Goal: Task Accomplishment & Management: Manage account settings

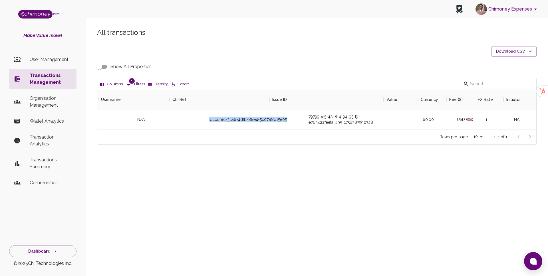
scroll to position [40, 439]
click at [55, 56] on p "User Management" at bounding box center [51, 59] width 42 height 7
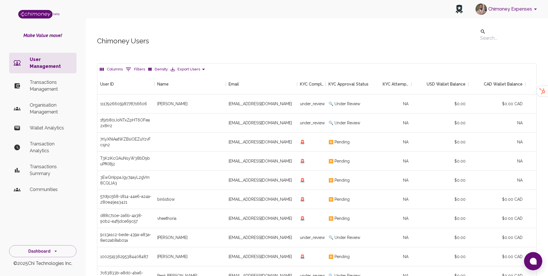
scroll to position [212, 439]
click at [50, 80] on p "Transactions Management" at bounding box center [51, 86] width 42 height 14
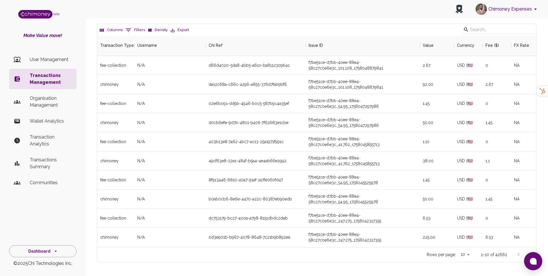
scroll to position [74, 0]
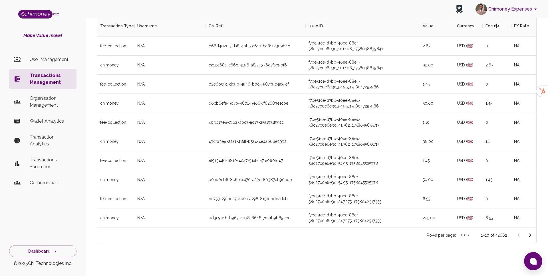
click at [533, 237] on icon "Go to next page" at bounding box center [530, 235] width 7 height 7
click at [530, 233] on icon "Go to next page" at bounding box center [530, 235] width 7 height 7
click at [526, 237] on button "Go to next page" at bounding box center [530, 235] width 11 height 11
click at [531, 236] on icon "Go to next page" at bounding box center [530, 235] width 7 height 7
click at [532, 235] on icon "Go to next page" at bounding box center [530, 235] width 7 height 7
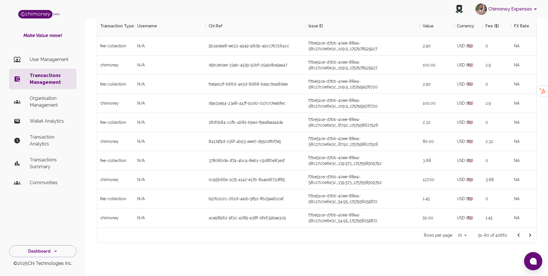
click at [532, 235] on icon "Go to next page" at bounding box center [530, 235] width 7 height 7
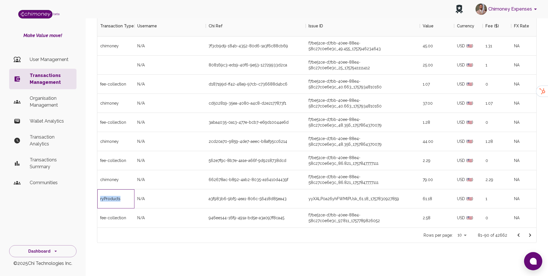
drag, startPoint x: 125, startPoint y: 199, endPoint x: 99, endPoint y: 199, distance: 26.0
click at [99, 199] on div "ryProducts" at bounding box center [115, 199] width 37 height 19
copy div "ryProducts"
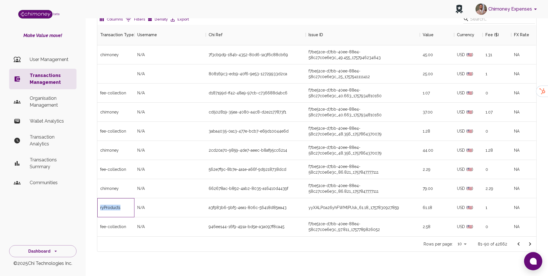
scroll to position [0, 0]
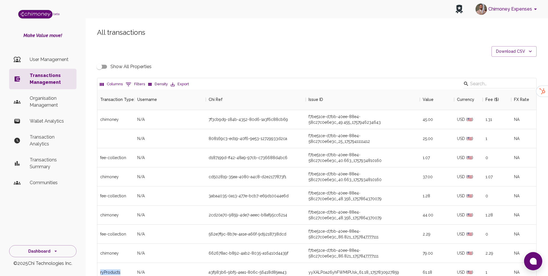
click at [136, 83] on button "0 Filters" at bounding box center [135, 84] width 22 height 9
click at [175, 120] on select "contains equals starts with ends with is empty is not empty is any of" at bounding box center [169, 121] width 34 height 9
select select "equals"
click at [152, 117] on select "contains equals starts with ends with is empty is not empty is any of" at bounding box center [169, 121] width 34 height 9
click at [199, 123] on input "Value" at bounding box center [214, 121] width 54 height 9
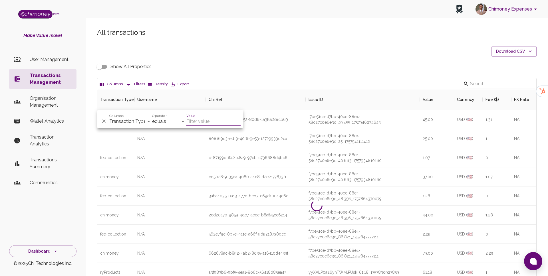
paste input "ryProducts"
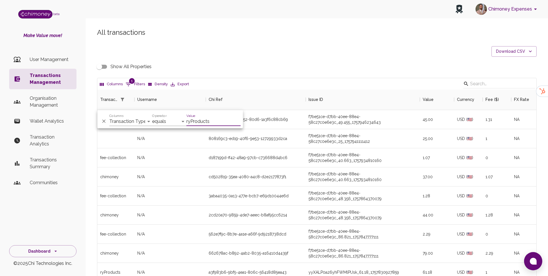
type input "ryProducts"
click at [275, 58] on div "All transactions Download CSV Show All Properties Columns 1 Filters Density Exp…" at bounding box center [317, 172] width 454 height 289
click at [133, 83] on span "1" at bounding box center [132, 81] width 6 height 6
select select "equals"
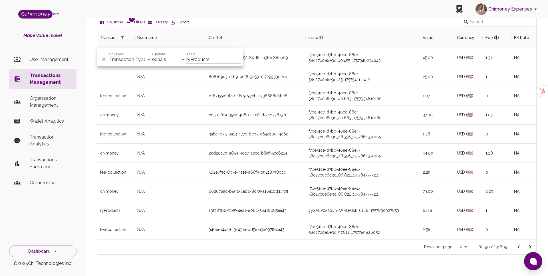
scroll to position [62, 0]
click at [102, 61] on icon "Delete" at bounding box center [104, 59] width 6 height 6
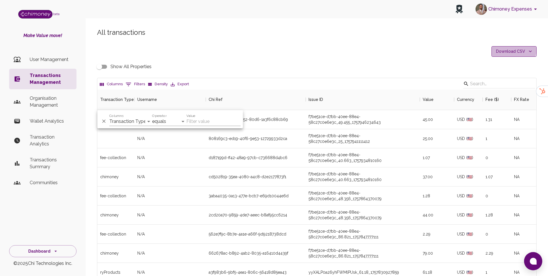
click at [511, 49] on button "Download CSV" at bounding box center [514, 51] width 45 height 11
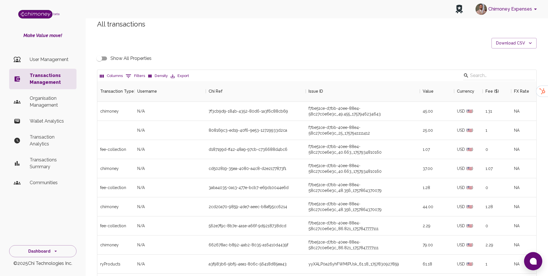
click at [60, 57] on p "User Management" at bounding box center [51, 59] width 42 height 7
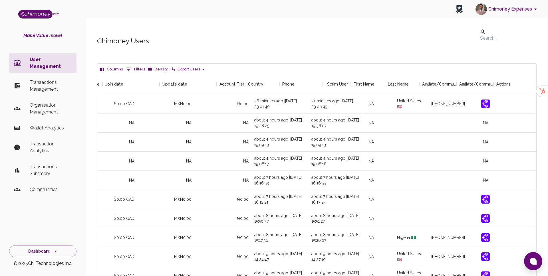
scroll to position [0, 538]
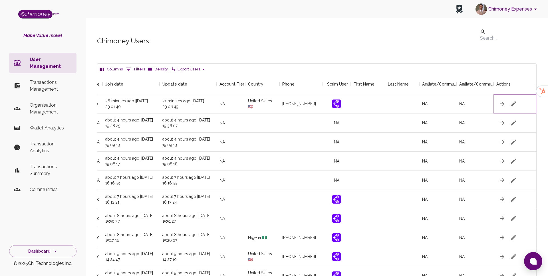
click at [516, 101] on icon "button" at bounding box center [513, 104] width 7 height 7
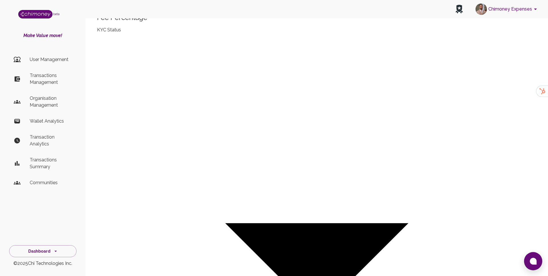
scroll to position [147, 0]
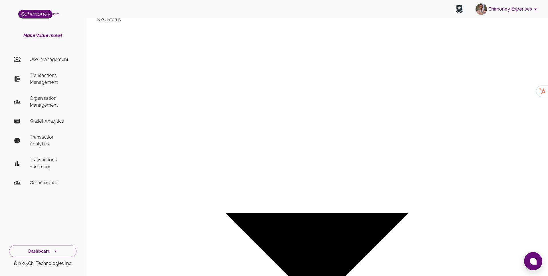
type input "[PERSON_NAME]"
type input "🇺🇸 [GEOGRAPHIC_DATA]"
type input "under_review"
checkbox input "true"
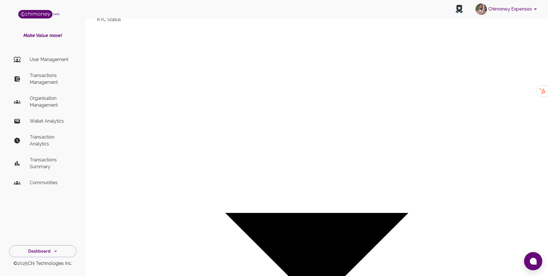
checkbox input "true"
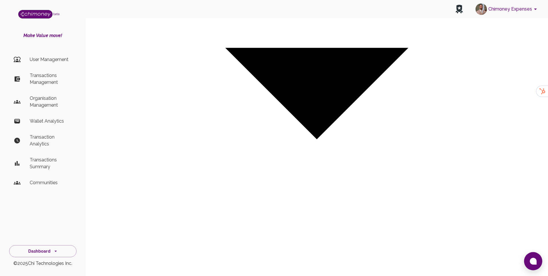
scroll to position [321, 0]
